Goal: Information Seeking & Learning: Learn about a topic

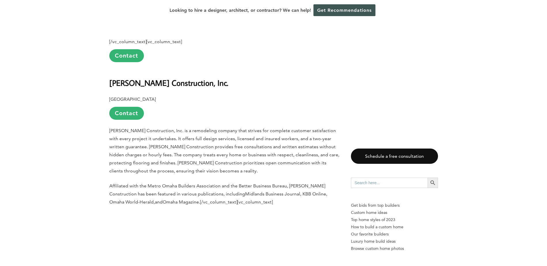
scroll to position [1838, 0]
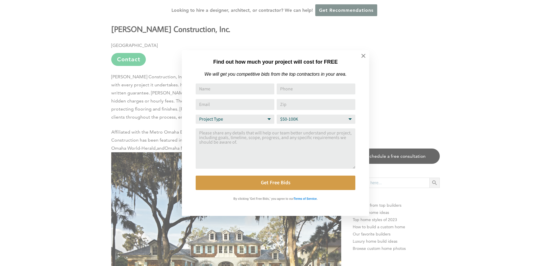
drag, startPoint x: 549, startPoint y: 68, endPoint x: 444, endPoint y: 135, distance: 124.4
click at [361, 56] on icon at bounding box center [363, 56] width 6 height 6
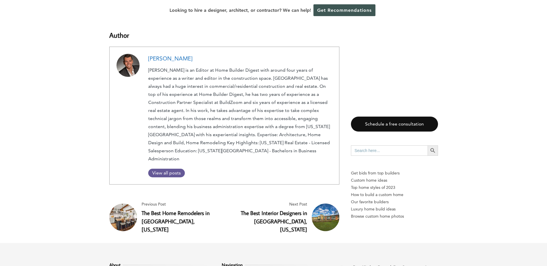
scroll to position [2943, 0]
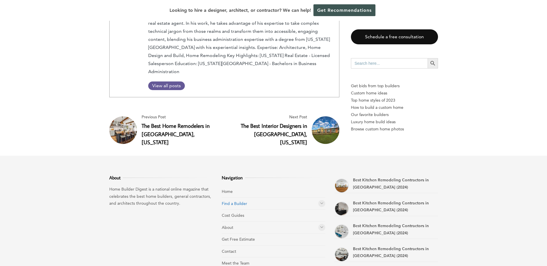
click at [234, 201] on link "Find a Builder" at bounding box center [234, 203] width 25 height 5
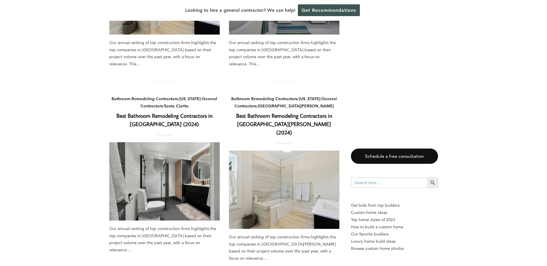
scroll to position [173, 0]
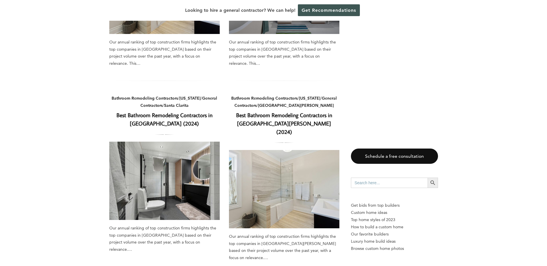
click at [375, 182] on input "Search for:" at bounding box center [389, 183] width 77 height 10
type input "omaha"
click at [428, 178] on button "Search Button" at bounding box center [433, 183] width 10 height 10
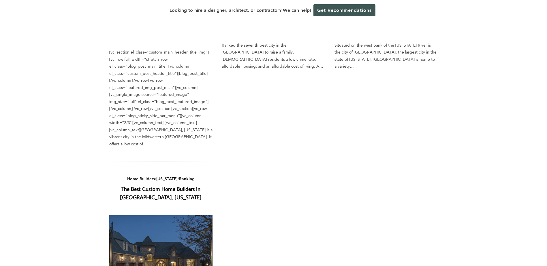
scroll to position [375, 0]
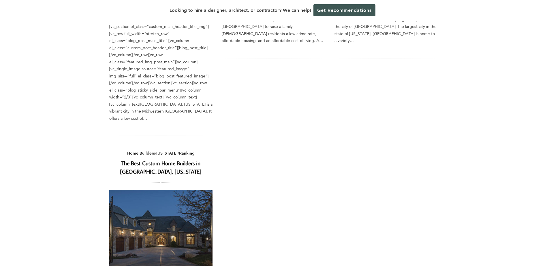
click at [147, 160] on link "The Best Custom Home Builders in [GEOGRAPHIC_DATA], [US_STATE]" at bounding box center [161, 168] width 82 height 16
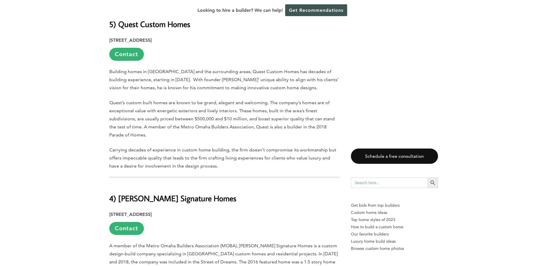
scroll to position [1932, 0]
